Goal: Task Accomplishment & Management: Use online tool/utility

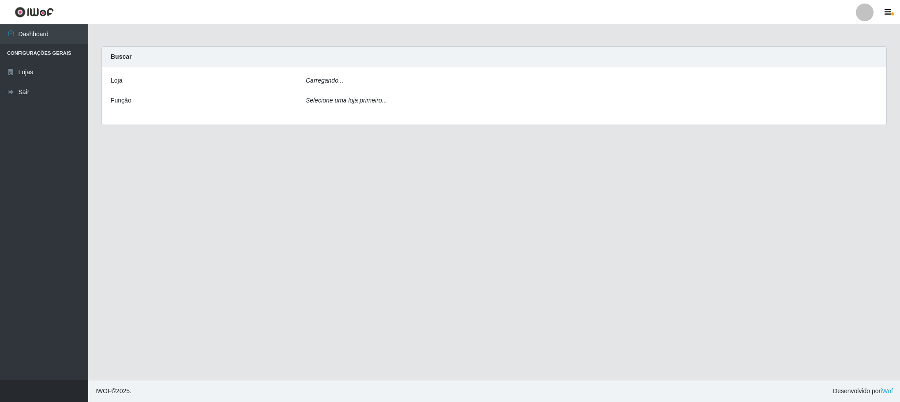
click at [377, 83] on div "Carregando..." at bounding box center [591, 82] width 585 height 13
click at [315, 79] on icon "Carregando..." at bounding box center [325, 80] width 38 height 7
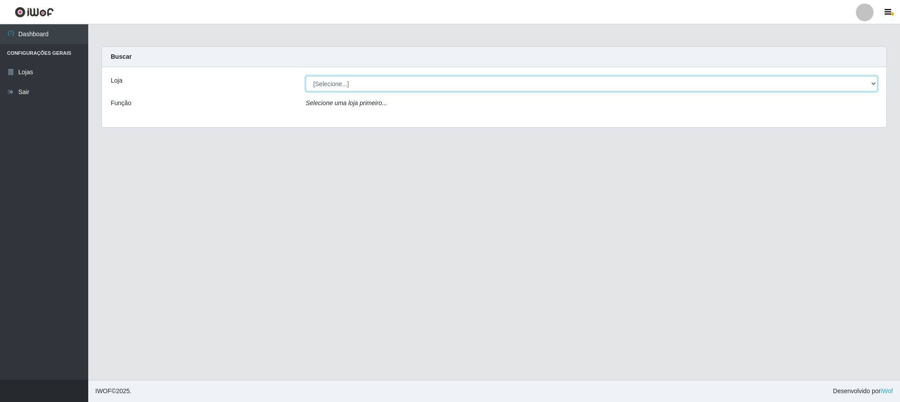
click at [357, 84] on select "[Selecione...] Iskisita Atakado - Centro de Distribuição" at bounding box center [592, 83] width 572 height 15
select select "425"
click at [306, 76] on select "[Selecione...] Iskisita Atakado - Centro de Distribuição" at bounding box center [592, 83] width 572 height 15
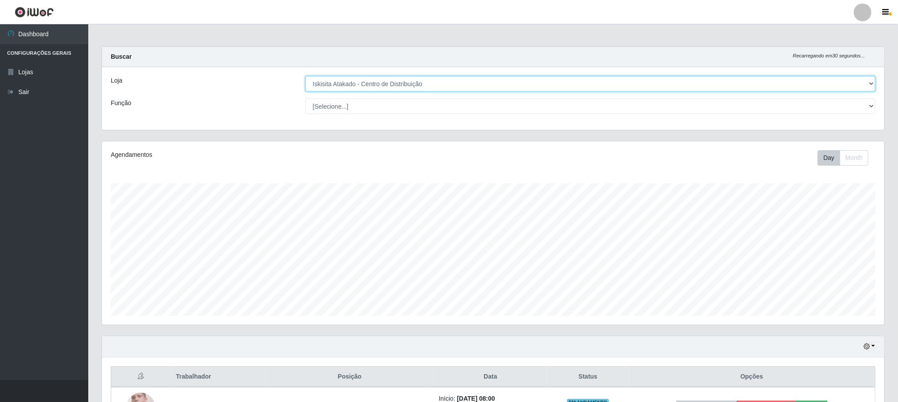
scroll to position [184, 782]
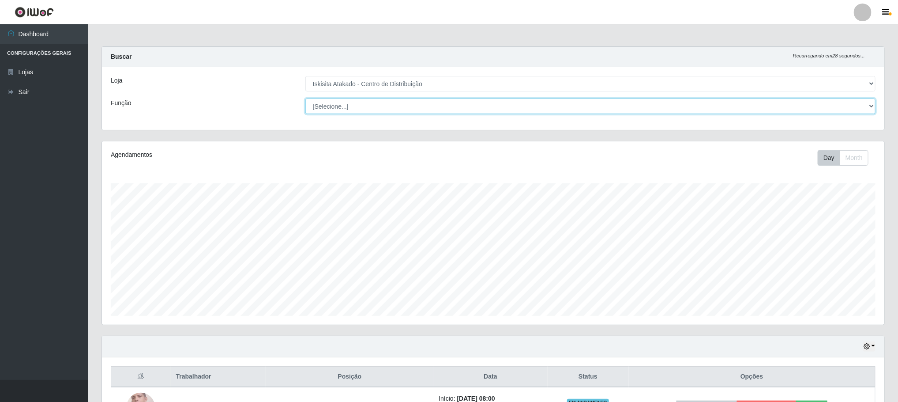
click at [368, 111] on select "[Selecione...] Auxiliar de Estoque Auxiliar de Estoque + Auxiliar de Estoque ++…" at bounding box center [590, 105] width 570 height 15
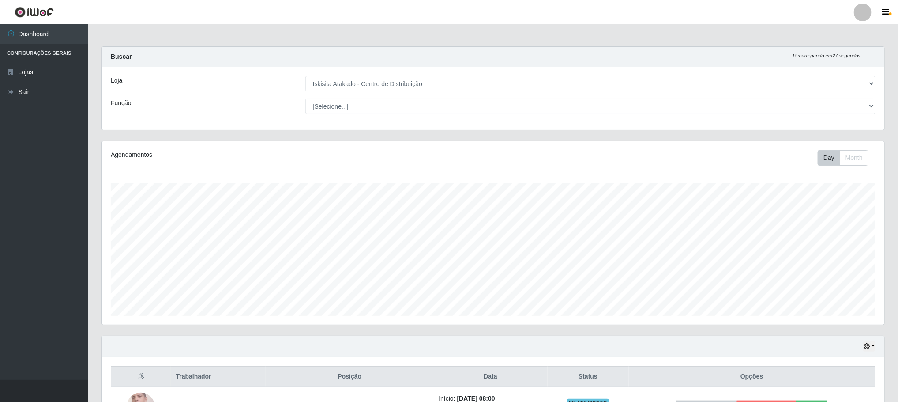
drag, startPoint x: 230, startPoint y: 88, endPoint x: 228, endPoint y: 82, distance: 6.1
click at [229, 86] on div "Loja" at bounding box center [201, 83] width 195 height 15
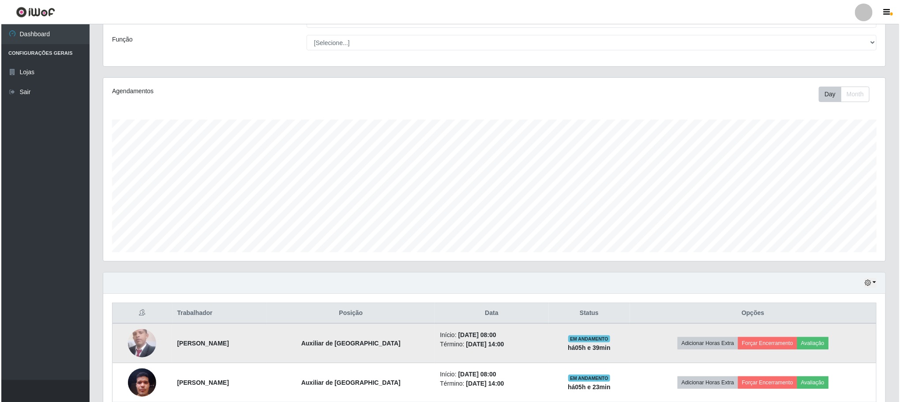
scroll to position [109, 0]
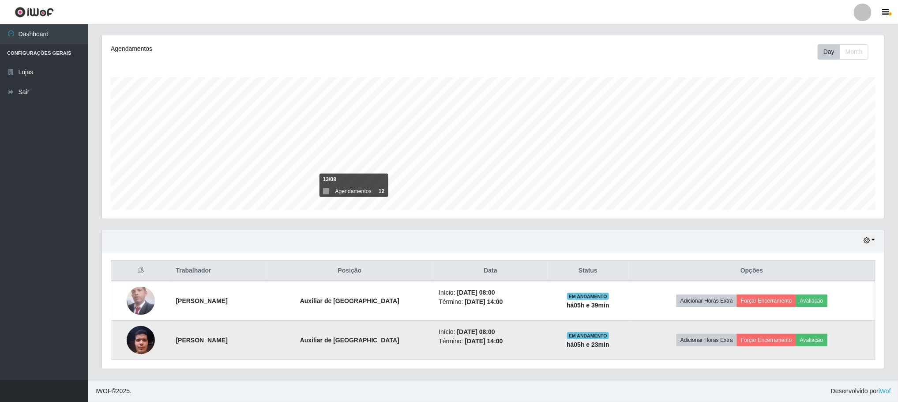
click at [136, 343] on img at bounding box center [141, 340] width 28 height 38
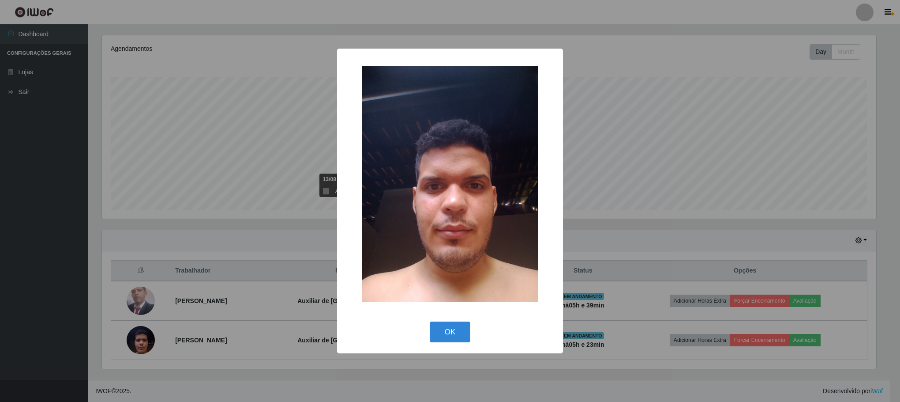
drag, startPoint x: 143, startPoint y: 320, endPoint x: 135, endPoint y: 314, distance: 9.9
click at [139, 317] on div "× OK Cancel" at bounding box center [450, 201] width 900 height 402
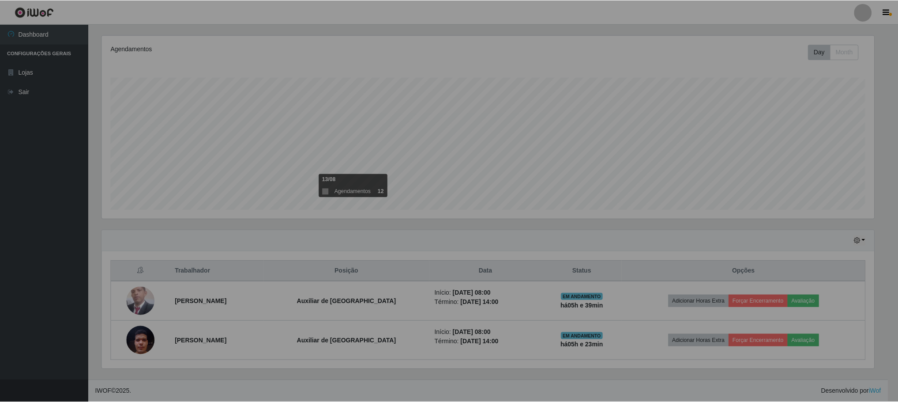
scroll to position [184, 782]
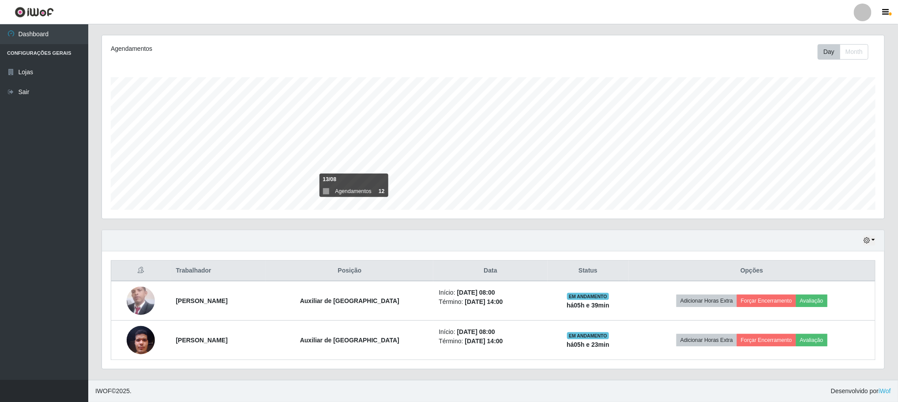
click at [132, 305] on img at bounding box center [141, 300] width 28 height 31
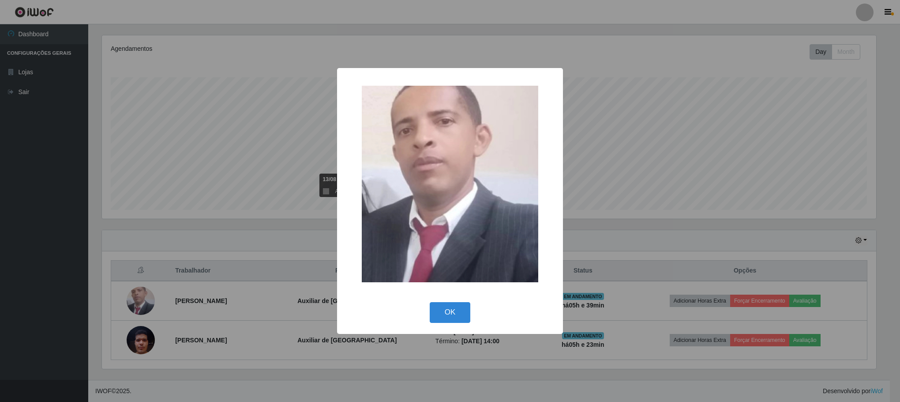
click at [147, 341] on div "× OK Cancel" at bounding box center [450, 201] width 900 height 402
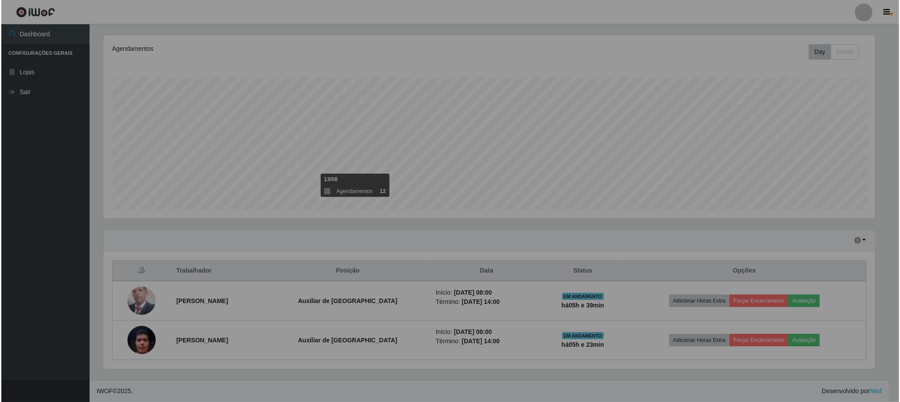
scroll to position [184, 782]
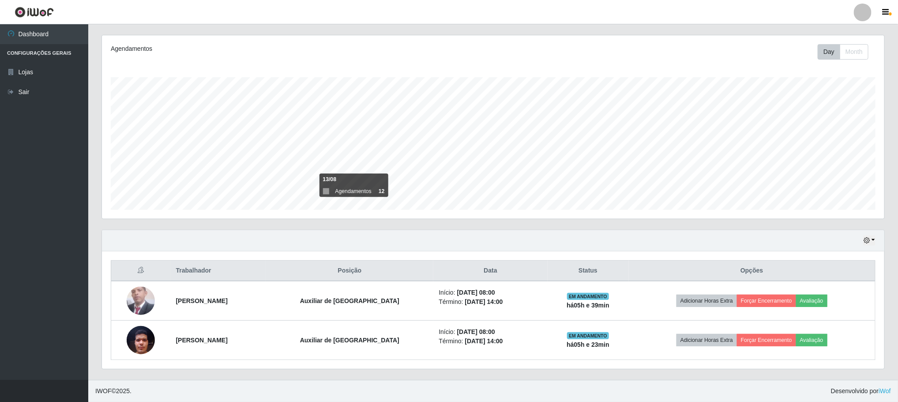
click at [147, 341] on img at bounding box center [141, 340] width 28 height 38
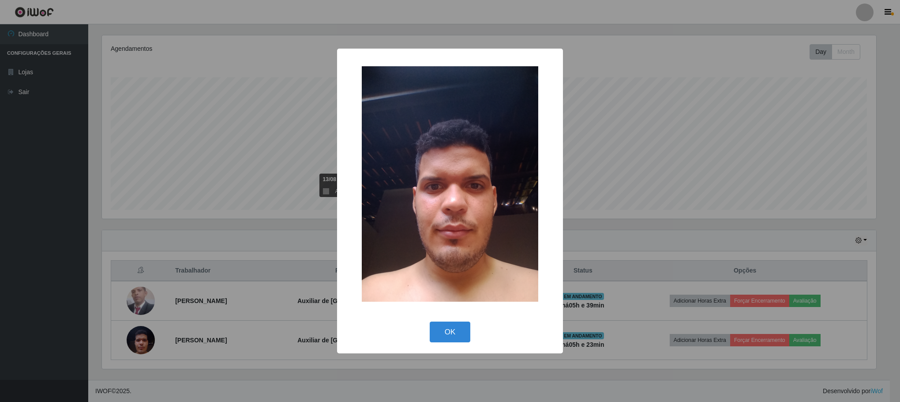
click at [141, 300] on div "× OK Cancel" at bounding box center [450, 201] width 900 height 402
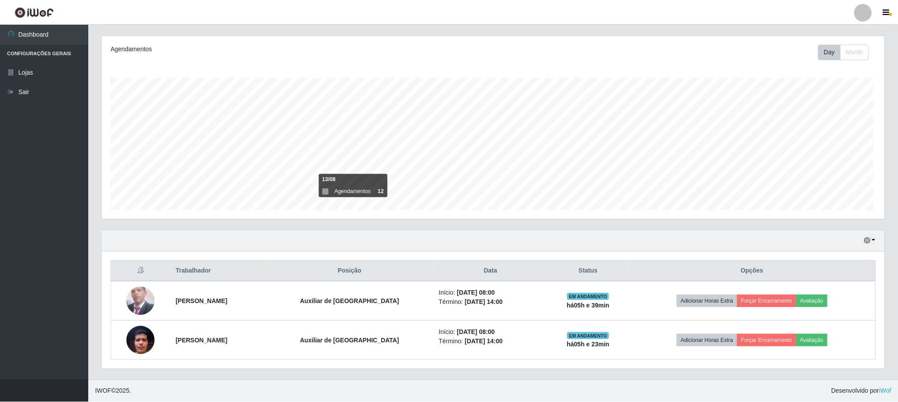
scroll to position [184, 782]
click at [141, 300] on img at bounding box center [141, 300] width 28 height 31
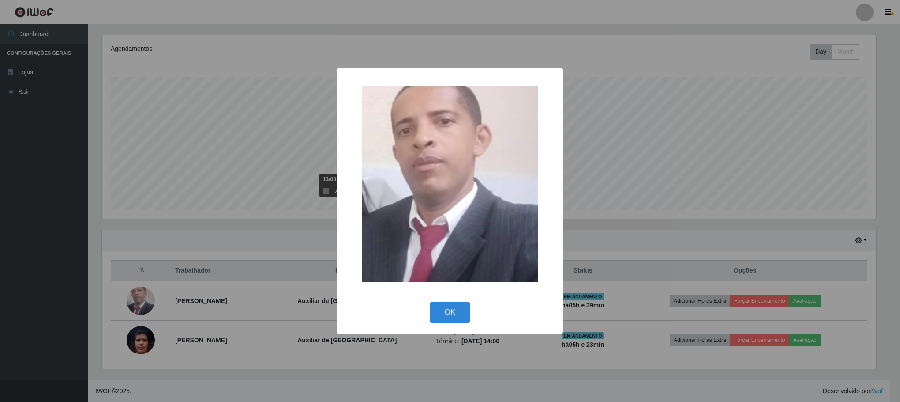
click at [887, 94] on div "× OK Cancel" at bounding box center [450, 201] width 900 height 402
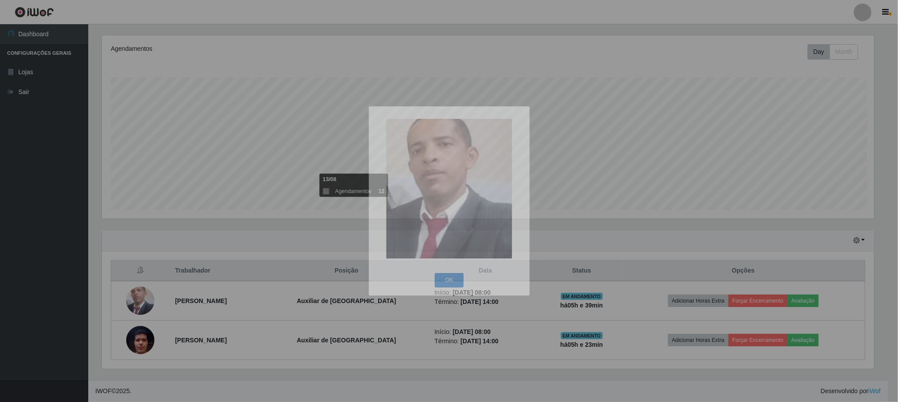
scroll to position [184, 782]
